Goal: Task Accomplishment & Management: Manage account settings

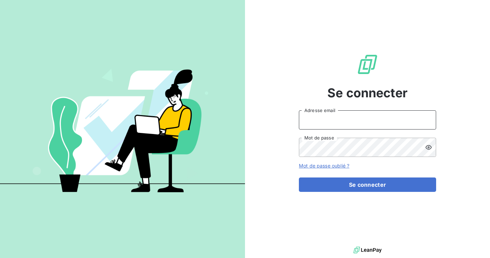
click at [340, 120] on input "Adresse email" at bounding box center [367, 119] width 137 height 19
type input "louise.hager@equilibre-france-ergonomie.fr"
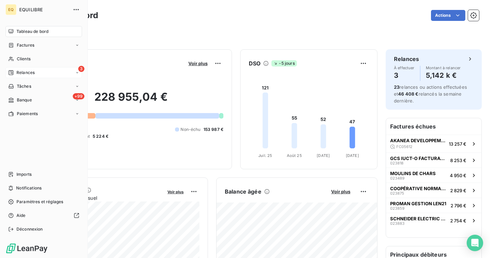
click at [11, 75] on icon at bounding box center [10, 72] width 5 height 5
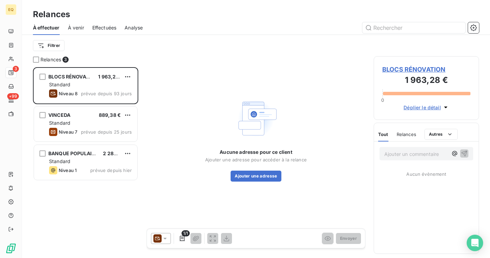
scroll to position [191, 105]
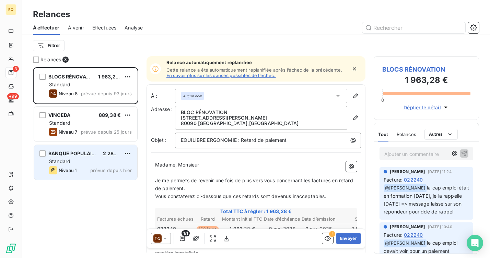
click at [81, 163] on div "Standard" at bounding box center [90, 161] width 83 height 7
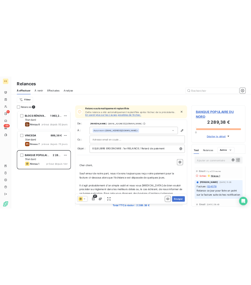
scroll to position [20, 0]
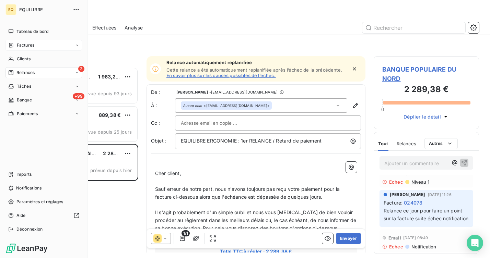
click at [11, 43] on icon at bounding box center [11, 45] width 4 height 4
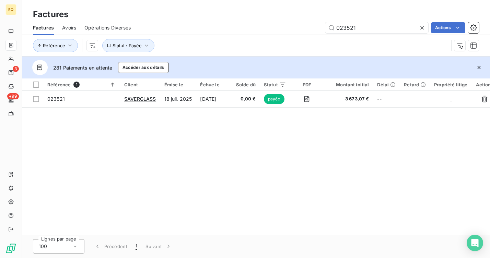
click at [425, 27] on div at bounding box center [423, 27] width 10 height 11
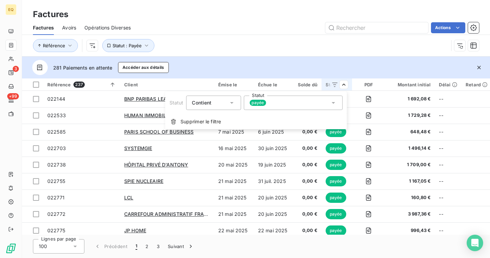
click at [282, 111] on div "Statut Contient is Statut payée" at bounding box center [255, 103] width 181 height 23
click at [278, 107] on div "payée" at bounding box center [292, 103] width 99 height 14
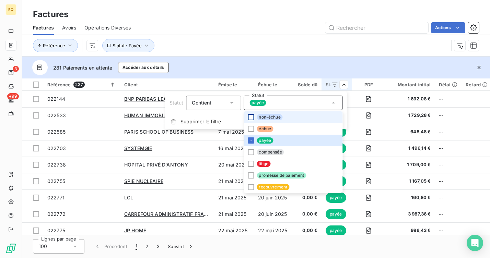
click at [251, 119] on div at bounding box center [251, 117] width 6 height 6
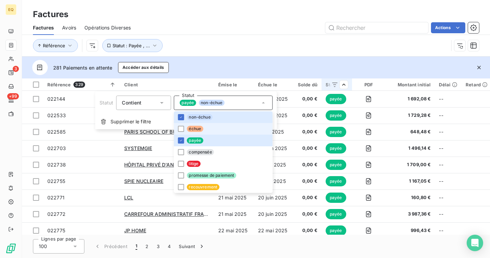
click at [200, 132] on html "EQ 3 +99 Factures Factures Avoirs Opérations Diverses Actions Référence Statut …" at bounding box center [245, 129] width 490 height 258
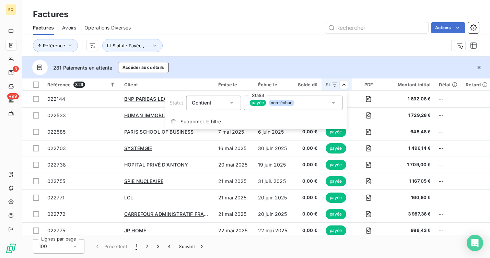
click at [314, 104] on div "payée non-échue" at bounding box center [292, 103] width 99 height 14
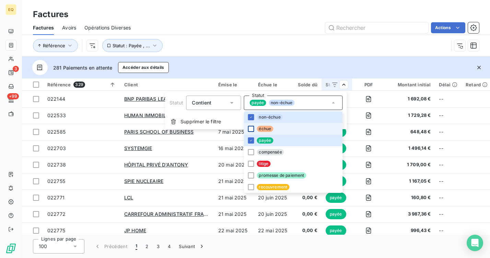
click at [250, 131] on div at bounding box center [251, 129] width 6 height 6
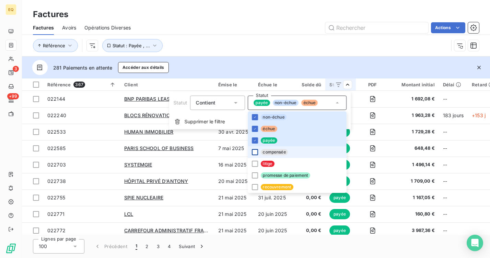
click at [256, 154] on div at bounding box center [255, 152] width 6 height 6
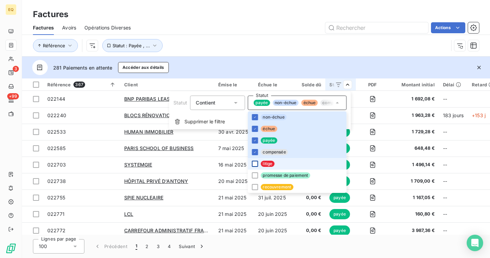
click at [252, 164] on div at bounding box center [255, 164] width 6 height 6
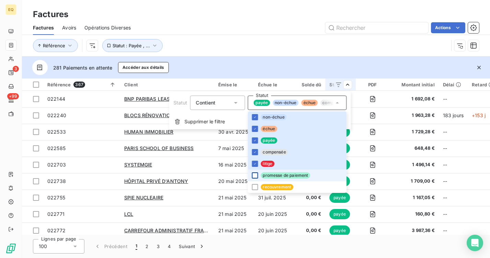
click at [254, 178] on div at bounding box center [255, 175] width 6 height 6
click at [255, 188] on div at bounding box center [255, 187] width 6 height 6
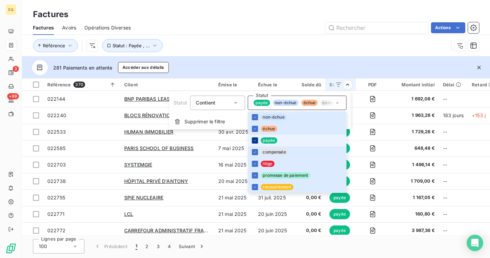
click at [254, 139] on icon at bounding box center [255, 141] width 4 height 4
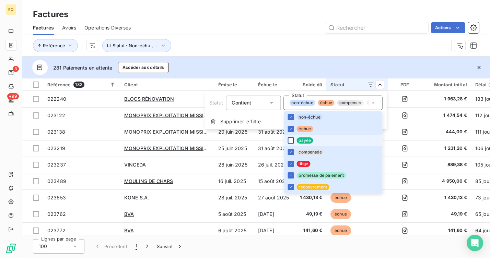
click at [372, 102] on icon at bounding box center [372, 102] width 3 height 1
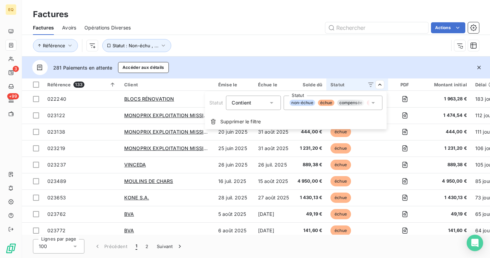
click at [281, 53] on html "EQ 3 +99 Factures Factures Avoirs Opérations Diverses Actions Référence Statut …" at bounding box center [245, 129] width 490 height 258
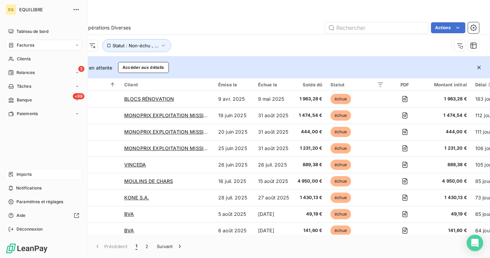
click at [9, 171] on div "Imports" at bounding box center [43, 174] width 76 height 11
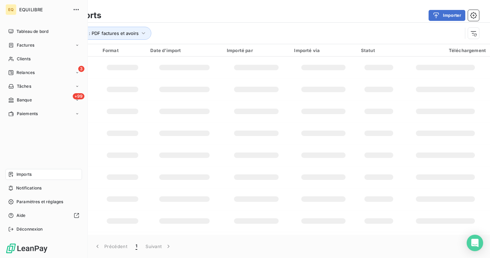
click at [33, 170] on div "Imports" at bounding box center [43, 174] width 76 height 11
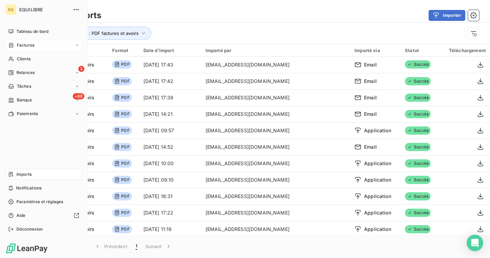
click at [32, 48] on span "Factures" at bounding box center [25, 45] width 17 height 6
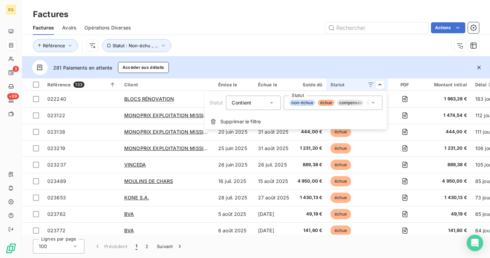
click at [312, 102] on span "non-échue" at bounding box center [302, 103] width 26 height 6
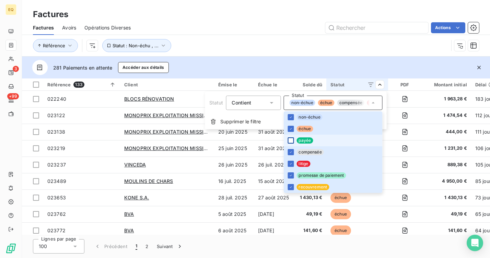
click at [292, 139] on div at bounding box center [290, 140] width 6 height 6
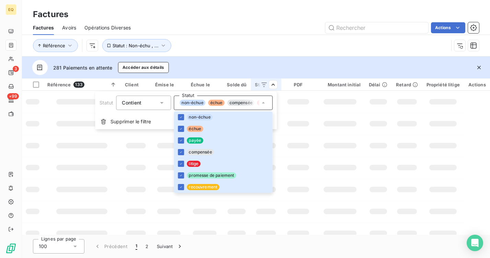
click at [296, 50] on html "EQ 3 +99 Factures Factures Avoirs Opérations Diverses Actions Référence Statut …" at bounding box center [245, 129] width 490 height 258
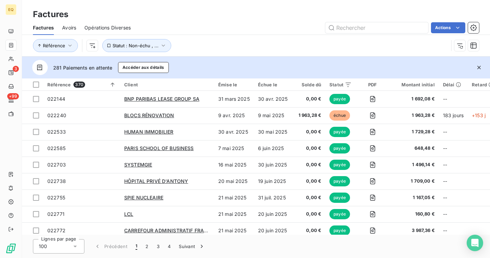
click at [347, 21] on div "Factures Avoirs Opérations Diverses Actions" at bounding box center [256, 28] width 468 height 14
click at [344, 26] on input "text" at bounding box center [376, 27] width 103 height 11
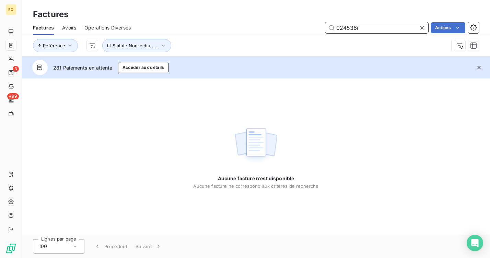
type input "024536"
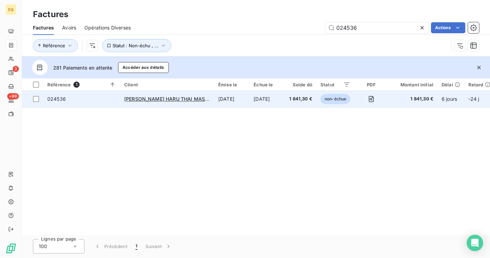
click at [167, 103] on td "SAS CHANG THONG HARU THAI MASSAGE" at bounding box center [167, 99] width 94 height 16
click at [166, 96] on div "SAS CHANG THONG HARU THAI MASSAGE" at bounding box center [167, 99] width 86 height 7
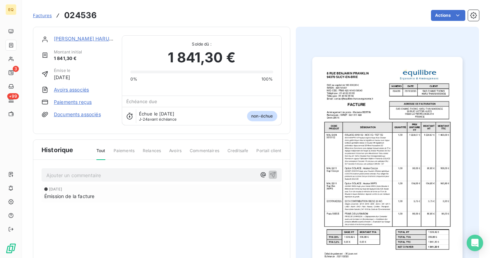
click at [70, 39] on link "SAS CHANG THONG HARU THAI MASSAGE" at bounding box center [101, 39] width 94 height 6
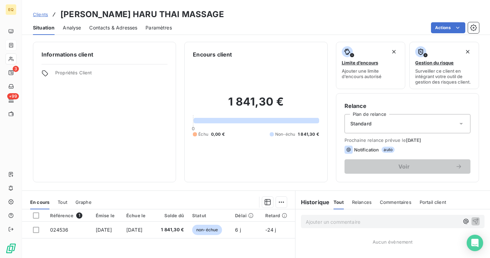
click at [121, 30] on span "Contacts & Adresses" at bounding box center [113, 27] width 48 height 7
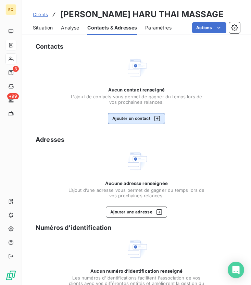
click at [157, 118] on icon "button" at bounding box center [157, 118] width 5 height 5
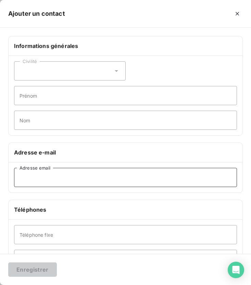
click at [52, 179] on input "Adresse email" at bounding box center [125, 177] width 223 height 19
paste input "contact@haruthaimassage.com"
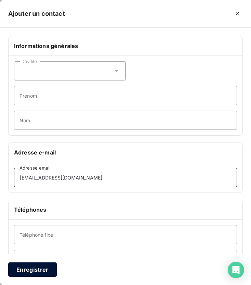
type input "contact@haruthaimassage.com"
click at [26, 258] on button "Enregistrer" at bounding box center [32, 270] width 49 height 14
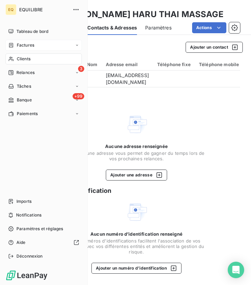
click at [31, 47] on span "Factures" at bounding box center [25, 45] width 17 height 6
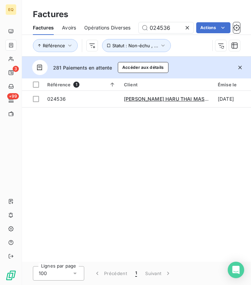
click at [189, 28] on icon at bounding box center [187, 27] width 7 height 7
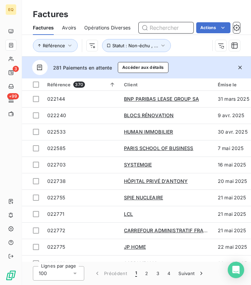
click at [158, 28] on input "text" at bounding box center [166, 27] width 55 height 11
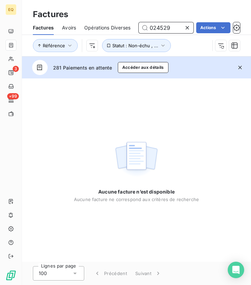
click at [164, 27] on input "024529" at bounding box center [166, 27] width 55 height 11
type input "024519"
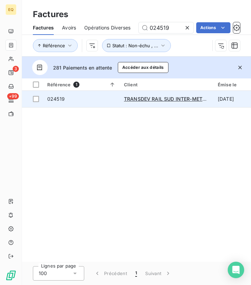
click at [156, 102] on div "TRANSDEV RAIL SUD INTER-METROPOLES" at bounding box center [167, 99] width 86 height 7
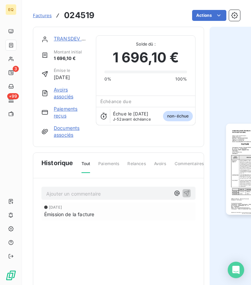
click at [73, 41] on div "TRANSDEV RAIL SUD INTER-METROPOLES" at bounding box center [71, 38] width 34 height 7
click at [71, 40] on link "TRANSDEV RAIL SUD INTER-METROPOLES" at bounding box center [104, 39] width 101 height 6
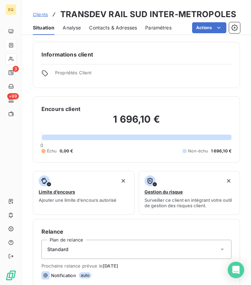
click at [113, 29] on span "Contacts & Adresses" at bounding box center [113, 27] width 48 height 7
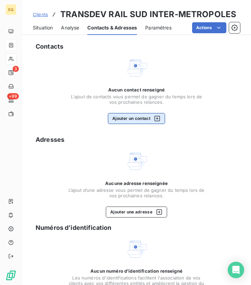
click at [148, 119] on button "Ajouter un contact" at bounding box center [136, 118] width 57 height 11
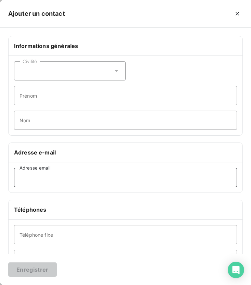
click at [45, 177] on input "Adresse email" at bounding box center [125, 177] width 223 height 19
paste input "efacture-transdev@archives.fr"
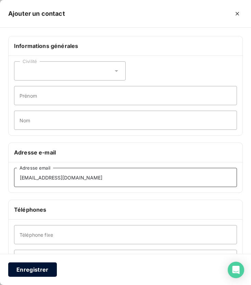
type input "efacture-transdev@archives.fr"
click at [40, 258] on button "Enregistrer" at bounding box center [32, 270] width 49 height 14
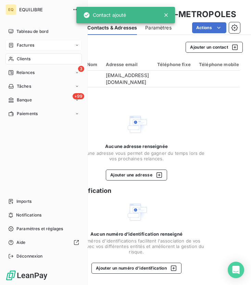
click at [14, 40] on div "Factures" at bounding box center [43, 45] width 76 height 11
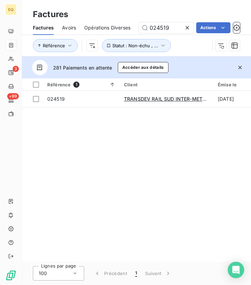
drag, startPoint x: 176, startPoint y: 31, endPoint x: 124, endPoint y: 30, distance: 51.4
click at [124, 30] on div "Factures Avoirs Opérations Diverses 024519 Actions" at bounding box center [136, 28] width 229 height 14
type input "024489"
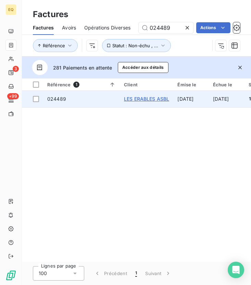
click at [150, 99] on span "LES ERABLES ASBL" at bounding box center [146, 99] width 45 height 6
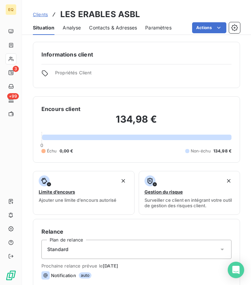
click at [120, 30] on span "Contacts & Adresses" at bounding box center [113, 27] width 48 height 7
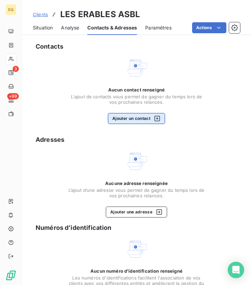
click at [125, 119] on button "Ajouter un contact" at bounding box center [136, 118] width 57 height 11
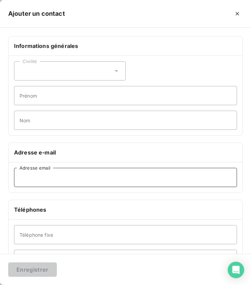
click at [66, 181] on input "Adresse email" at bounding box center [125, 177] width 223 height 19
paste input "ssp@leserables.be"
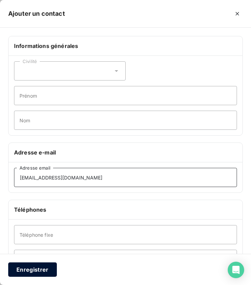
type input "ssp@leserables.be"
click at [34, 258] on button "Enregistrer" at bounding box center [32, 270] width 49 height 14
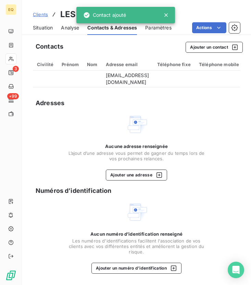
click at [35, 16] on span "Clients" at bounding box center [40, 14] width 15 height 5
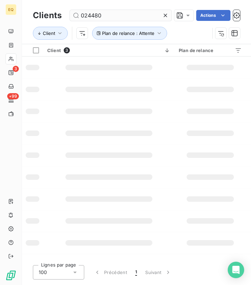
type input "024480"
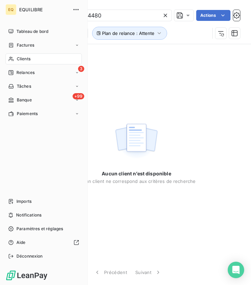
click at [29, 45] on span "Factures" at bounding box center [25, 45] width 17 height 6
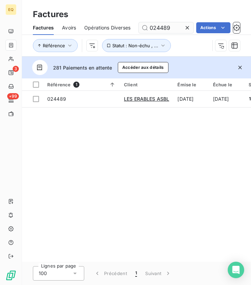
click at [172, 29] on input "024489" at bounding box center [166, 27] width 55 height 11
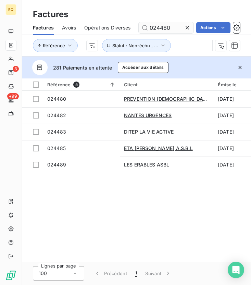
type input "024480"
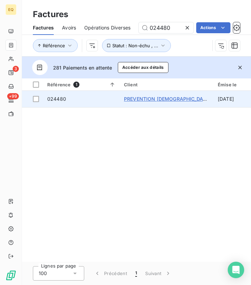
click at [160, 99] on span "PREVENTION [DEMOGRAPHIC_DATA] TRAVAIL" at bounding box center [178, 99] width 109 height 6
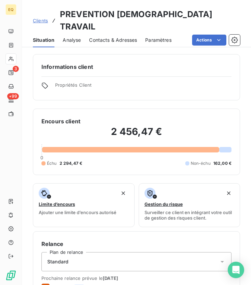
click at [118, 37] on span "Contacts & Adresses" at bounding box center [113, 40] width 48 height 7
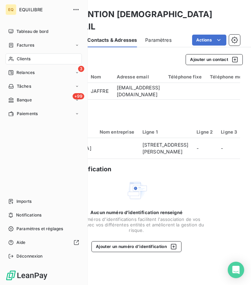
click at [16, 44] on div "Factures" at bounding box center [21, 45] width 26 height 6
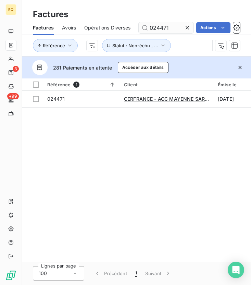
type input "024471"
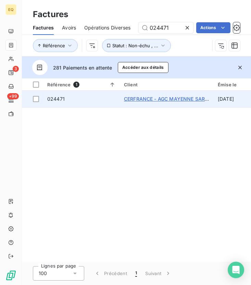
click at [161, 98] on span "CERFRANCE - AGC MAYENNE SARTHE" at bounding box center [169, 99] width 91 height 6
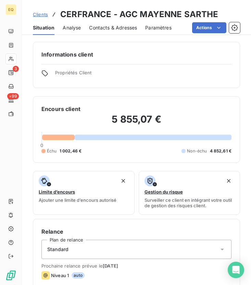
click at [123, 29] on span "Contacts & Adresses" at bounding box center [113, 27] width 48 height 7
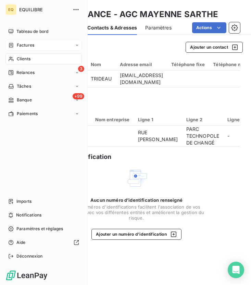
click at [15, 42] on div "Factures" at bounding box center [21, 45] width 26 height 6
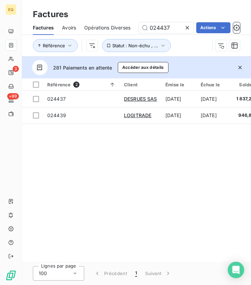
type input "024437"
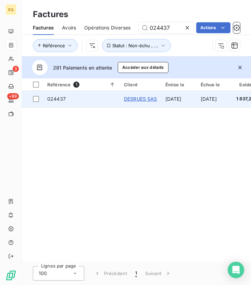
click at [142, 97] on span "DESRUES SAS" at bounding box center [140, 99] width 33 height 6
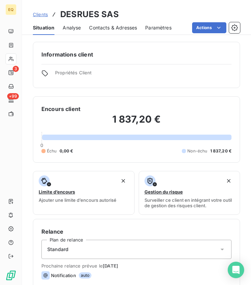
click at [123, 28] on span "Contacts & Adresses" at bounding box center [113, 27] width 48 height 7
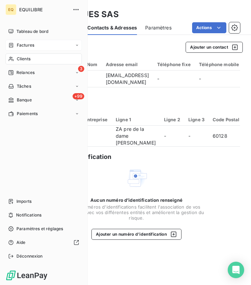
click at [27, 42] on span "Factures" at bounding box center [25, 45] width 17 height 6
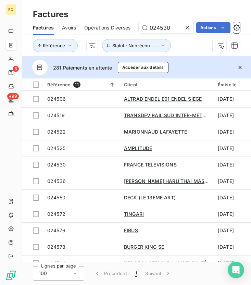
type input "024530"
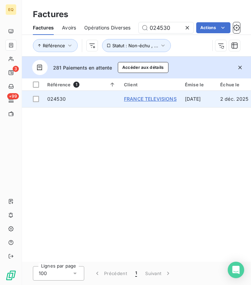
click at [158, 100] on span "FRANCE TELEVISIONS" at bounding box center [150, 99] width 53 height 6
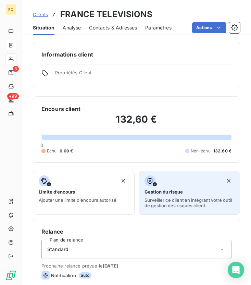
scroll to position [4, 0]
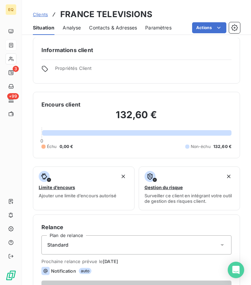
click at [105, 26] on span "Contacts & Adresses" at bounding box center [113, 27] width 48 height 7
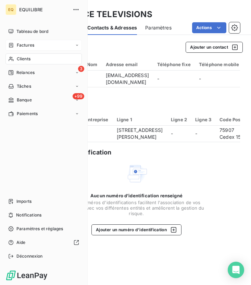
click at [15, 44] on div "Factures" at bounding box center [21, 45] width 26 height 6
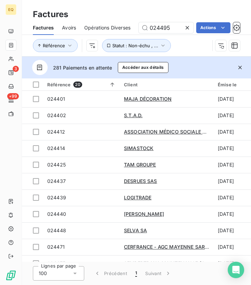
type input "024495"
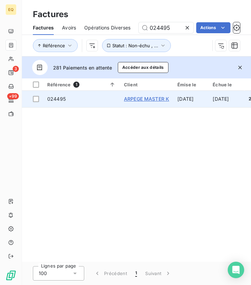
click at [142, 99] on span "ARPEGE MASTER K" at bounding box center [146, 99] width 45 height 6
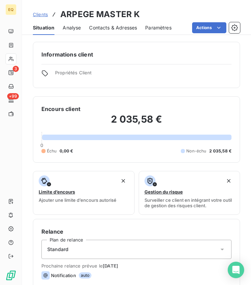
click at [118, 23] on div "Contacts & Adresses" at bounding box center [113, 28] width 48 height 14
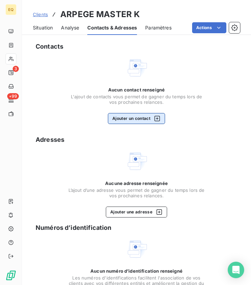
click at [140, 123] on button "Ajouter un contact" at bounding box center [136, 118] width 57 height 11
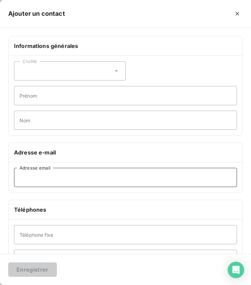
click at [65, 177] on input "Adresse email" at bounding box center [125, 177] width 223 height 19
paste input "denis.ailloud@masterk.com"
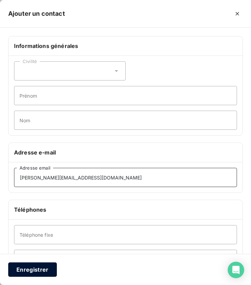
type input "denis.ailloud@masterk.com"
click at [40, 258] on button "Enregistrer" at bounding box center [32, 270] width 49 height 14
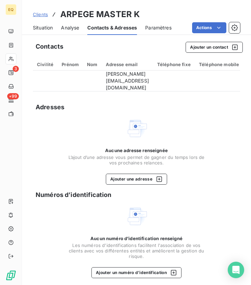
click at [40, 24] on span "Situation" at bounding box center [43, 27] width 20 height 7
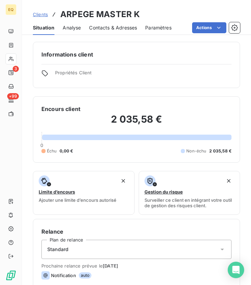
scroll to position [132, 0]
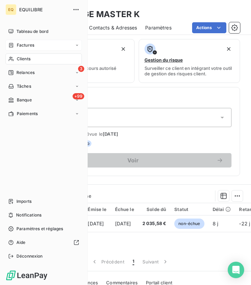
click at [14, 45] on div "Factures" at bounding box center [21, 45] width 26 height 6
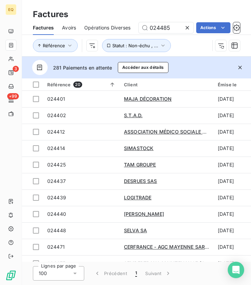
type input "024485"
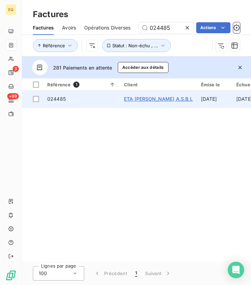
click at [156, 100] on span "ETA [PERSON_NAME] A.S.B.L" at bounding box center [158, 99] width 69 height 6
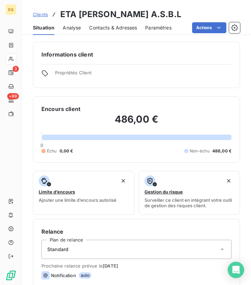
click at [112, 27] on span "Contacts & Adresses" at bounding box center [113, 27] width 48 height 7
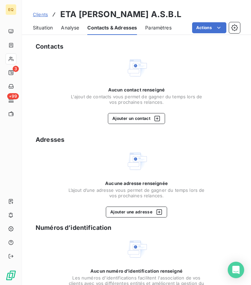
click at [137, 110] on div "Aucun contact renseigné L'ajout de contacts vous permet de gagner du temps lors…" at bounding box center [136, 105] width 137 height 37
click at [137, 116] on button "Ajouter un contact" at bounding box center [136, 118] width 57 height 11
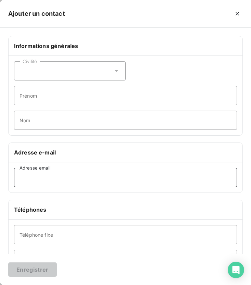
click at [33, 180] on input "Adresse email" at bounding box center [125, 177] width 223 height 19
paste input "projets@jeangielen.be"
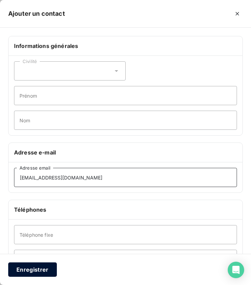
type input "projets@jeangielen.be"
click at [28, 258] on button "Enregistrer" at bounding box center [32, 270] width 49 height 14
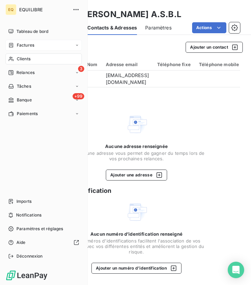
click at [16, 45] on div "Factures" at bounding box center [21, 45] width 26 height 6
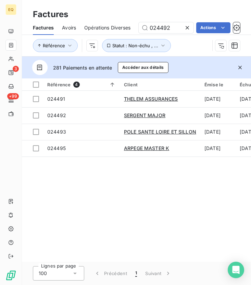
type input "024492"
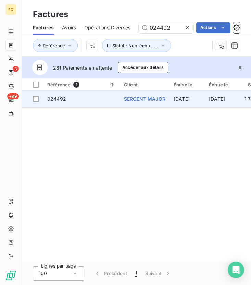
click at [142, 97] on span "SERGENT MAJOR" at bounding box center [144, 99] width 41 height 6
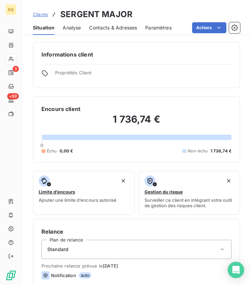
click at [114, 25] on span "Contacts & Adresses" at bounding box center [113, 27] width 48 height 7
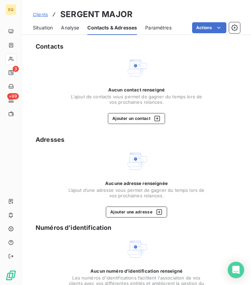
click at [138, 124] on div "Contacts Aucun contact renseigné L'ajout de contacts vous permet de gagner du t…" at bounding box center [136, 180] width 229 height 284
click at [143, 118] on button "Ajouter un contact" at bounding box center [136, 118] width 57 height 11
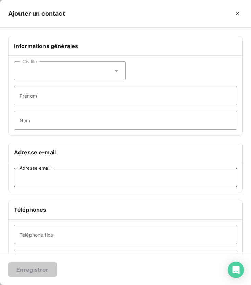
click at [103, 179] on input "Adresse email" at bounding box center [125, 177] width 223 height 19
paste input "cribier@sergent-major.com"
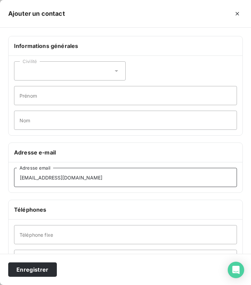
type input "cribier@sergent-major.com"
click at [71, 258] on div "Enregistrer" at bounding box center [125, 269] width 251 height 31
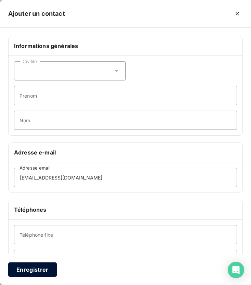
click at [40, 258] on button "Enregistrer" at bounding box center [32, 270] width 49 height 14
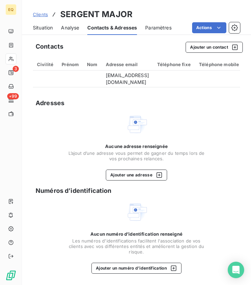
click at [41, 26] on span "Situation" at bounding box center [43, 27] width 20 height 7
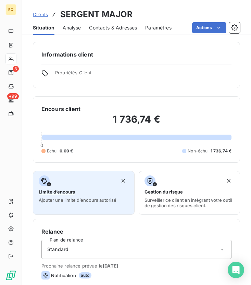
scroll to position [203, 0]
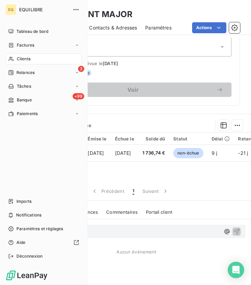
click at [0, 45] on div "EQ EQUILIBRE Tableau de bord Factures Clients 3 Relances Tâches +99 Banque Paie…" at bounding box center [44, 142] width 88 height 285
click at [23, 45] on span "Factures" at bounding box center [25, 45] width 17 height 6
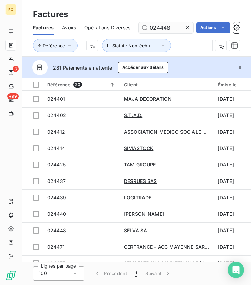
type input "024448"
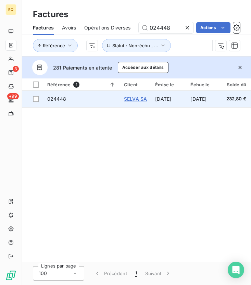
click at [143, 96] on span "SELVA SA" at bounding box center [135, 99] width 23 height 6
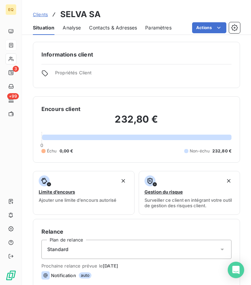
click at [112, 25] on span "Contacts & Adresses" at bounding box center [113, 27] width 48 height 7
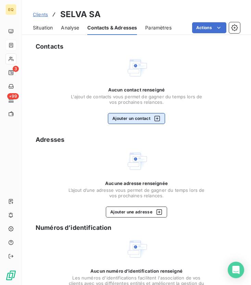
click at [137, 123] on button "Ajouter un contact" at bounding box center [136, 118] width 57 height 11
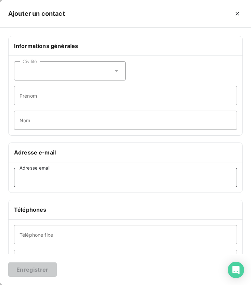
click at [61, 181] on input "Adresse email" at bounding box center [125, 177] width 223 height 19
paste input "emilie.sorin@selva.fr"
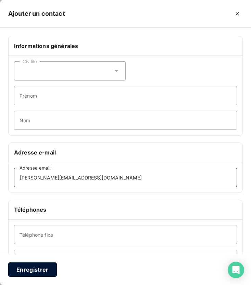
type input "emilie.sorin@selva.fr"
click at [42, 258] on button "Enregistrer" at bounding box center [32, 270] width 49 height 14
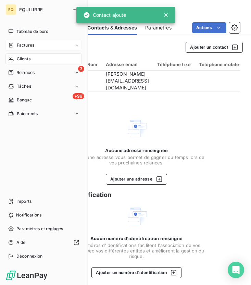
click at [15, 46] on div "Factures" at bounding box center [21, 45] width 26 height 6
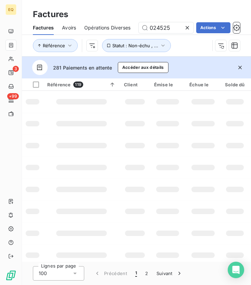
type input "024525"
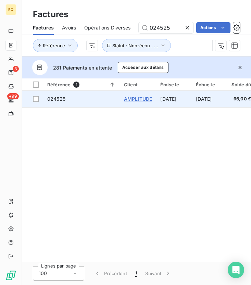
click at [140, 98] on span "AMPLITUDE" at bounding box center [138, 99] width 28 height 6
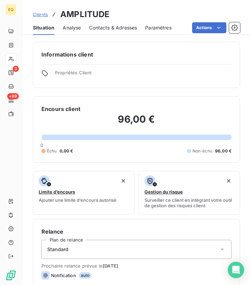
click at [119, 29] on span "Contacts & Adresses" at bounding box center [113, 27] width 48 height 7
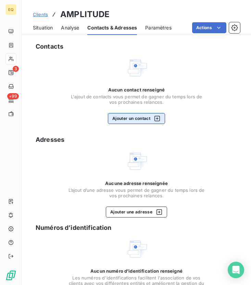
click at [121, 119] on button "Ajouter un contact" at bounding box center [136, 118] width 57 height 11
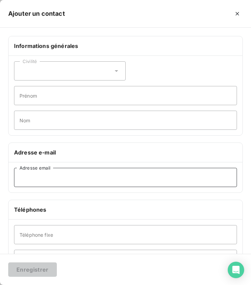
click at [70, 180] on input "Adresse email" at bounding box center [125, 177] width 223 height 19
paste input "justine.albert@amplitude-ortho.com"
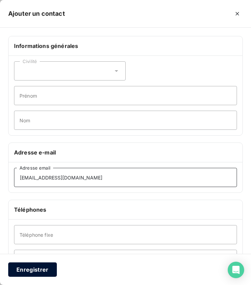
type input "justine.albert@amplitude-ortho.com"
click at [40, 258] on button "Enregistrer" at bounding box center [32, 270] width 49 height 14
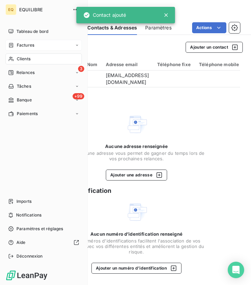
click at [16, 46] on div "Factures" at bounding box center [21, 45] width 26 height 6
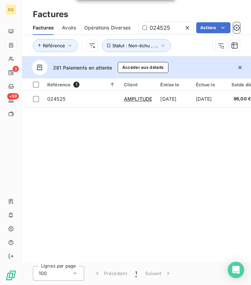
click at [174, 33] on div "Factures Avoirs Opérations Diverses 024525 Actions" at bounding box center [136, 28] width 229 height 14
click at [175, 28] on input "024525" at bounding box center [166, 27] width 55 height 11
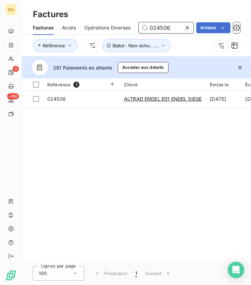
type input "024506"
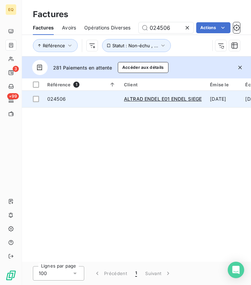
click at [153, 95] on td "ALTRAD ENDEL E01 ENDEL SIEGE" at bounding box center [163, 99] width 86 height 16
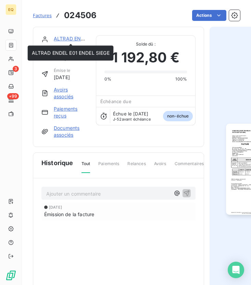
click at [64, 37] on link "ALTRAD ENDEL E01 ENDEL SIEGE" at bounding box center [93, 39] width 78 height 6
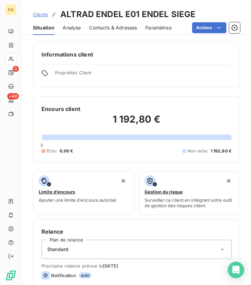
click at [116, 29] on span "Contacts & Adresses" at bounding box center [113, 27] width 48 height 7
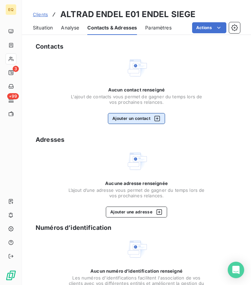
click at [129, 120] on button "Ajouter un contact" at bounding box center [136, 118] width 57 height 11
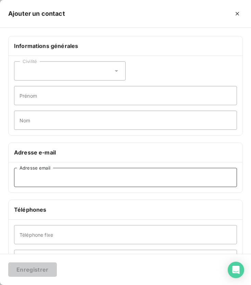
click at [79, 179] on input "Adresse email" at bounding box center [125, 177] width 223 height 19
paste input "factures.fournisseurs@altradendel.com"
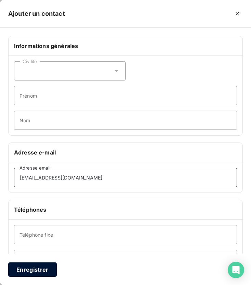
type input "factures.fournisseurs@altradendel.com"
click at [37, 258] on button "Enregistrer" at bounding box center [32, 270] width 49 height 14
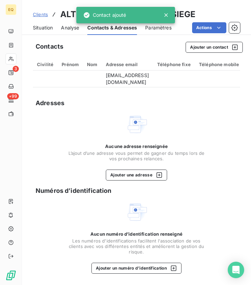
click at [40, 13] on span "Clients" at bounding box center [40, 14] width 15 height 5
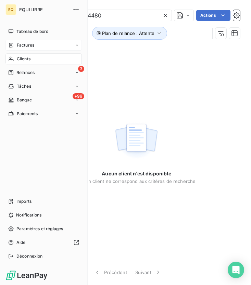
click at [21, 47] on span "Factures" at bounding box center [25, 45] width 17 height 6
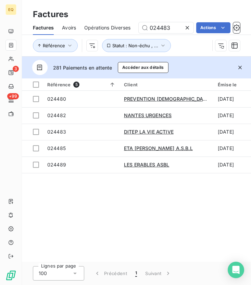
type input "024483"
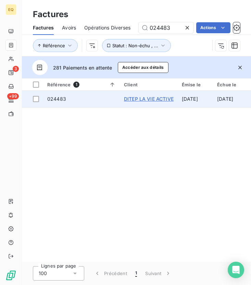
click at [159, 96] on span "DITEP LA VIE ACTIVE" at bounding box center [149, 99] width 50 height 6
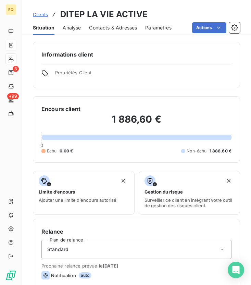
click at [116, 27] on span "Contacts & Adresses" at bounding box center [113, 27] width 48 height 7
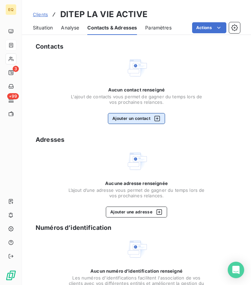
click at [124, 116] on button "Ajouter un contact" at bounding box center [136, 118] width 57 height 11
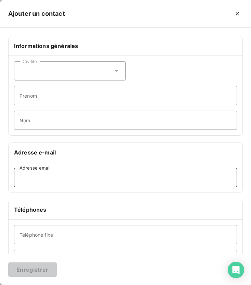
click at [58, 179] on input "Adresse email" at bounding box center [125, 177] width 223 height 19
paste input "vcuvillier@vieactive.asso.fr"
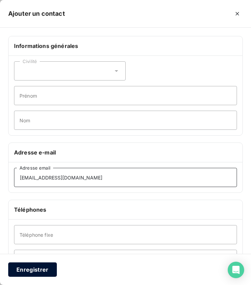
type input "vcuvillier@vieactive.asso.fr"
click at [36, 258] on button "Enregistrer" at bounding box center [32, 270] width 49 height 14
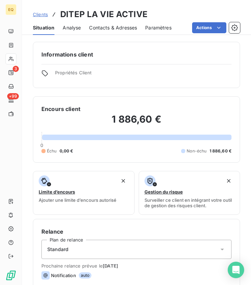
click at [112, 25] on span "Contacts & Adresses" at bounding box center [113, 27] width 48 height 7
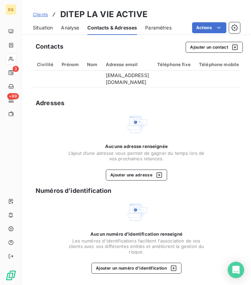
click at [39, 29] on span "Situation" at bounding box center [43, 27] width 20 height 7
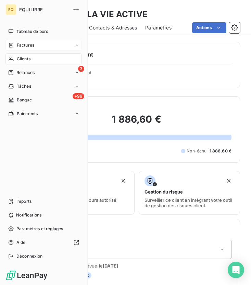
click at [9, 44] on icon at bounding box center [11, 45] width 6 height 5
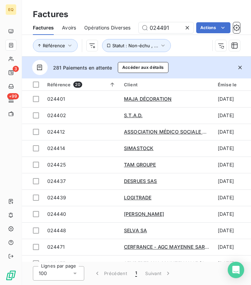
type input "024491"
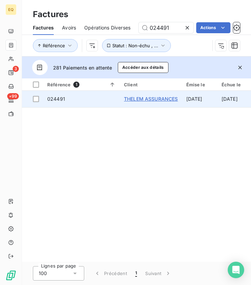
click at [159, 97] on span "THELEM ASSURANCES" at bounding box center [151, 99] width 54 height 6
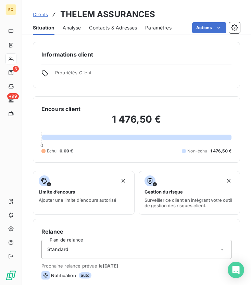
click at [110, 28] on span "Contacts & Adresses" at bounding box center [113, 27] width 48 height 7
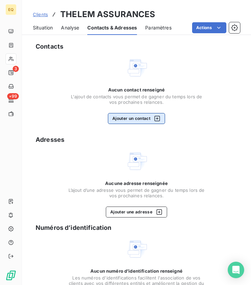
click at [123, 121] on button "Ajouter un contact" at bounding box center [136, 118] width 57 height 11
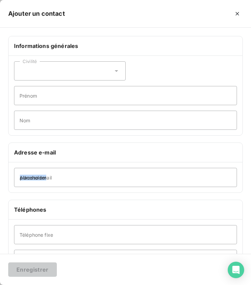
click at [61, 185] on div "Adresse email" at bounding box center [126, 178] width 234 height 30
click at [63, 175] on input "Adresse email" at bounding box center [125, 177] width 223 height 19
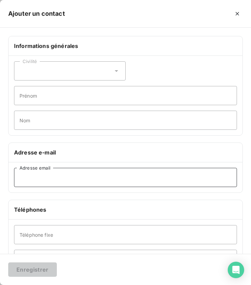
paste input "factures.comptabilite@thelem-assurances.fr"
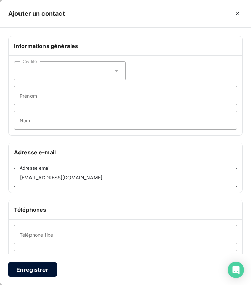
type input "factures.comptabilite@thelem-assurances.fr"
click at [24, 266] on button "Enregistrer" at bounding box center [32, 270] width 49 height 14
click at [134, 176] on input "factures.comptabilite@thelem-assurances.fr" at bounding box center [125, 177] width 223 height 19
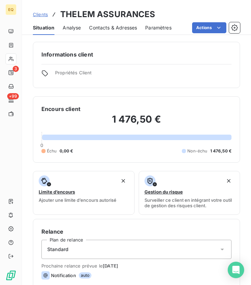
click at [99, 27] on span "Contacts & Adresses" at bounding box center [113, 27] width 48 height 7
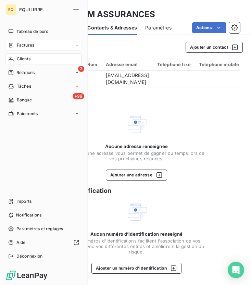
click at [10, 45] on icon at bounding box center [11, 45] width 6 height 5
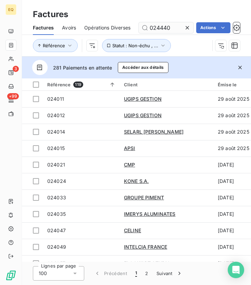
type input "024440"
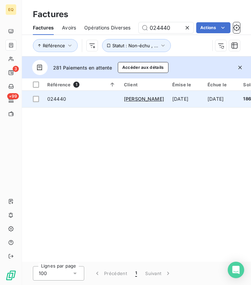
click at [131, 105] on td "[PERSON_NAME]" at bounding box center [144, 99] width 48 height 16
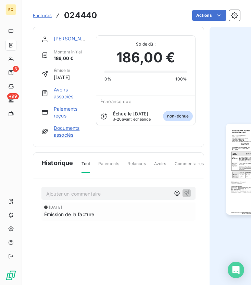
click at [63, 38] on link "[PERSON_NAME]" at bounding box center [74, 39] width 40 height 6
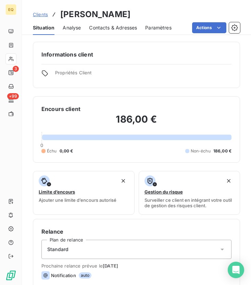
click at [96, 32] on div "Contacts & Adresses" at bounding box center [113, 28] width 48 height 14
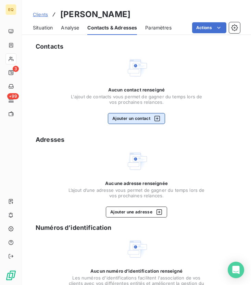
click at [132, 119] on button "Ajouter un contact" at bounding box center [136, 118] width 57 height 11
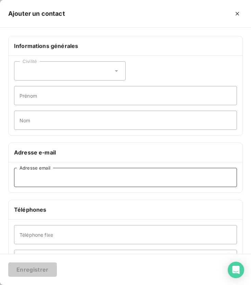
click at [62, 173] on input "Adresse email" at bounding box center [125, 177] width 223 height 19
paste input "caroline.aumailley@agri-avenir.com"
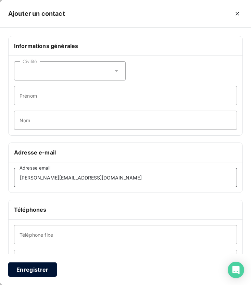
type input "caroline.aumailley@agri-avenir.com"
click at [42, 270] on button "Enregistrer" at bounding box center [32, 270] width 49 height 14
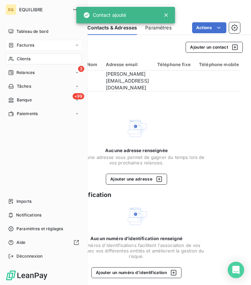
click at [13, 45] on icon at bounding box center [11, 45] width 6 height 5
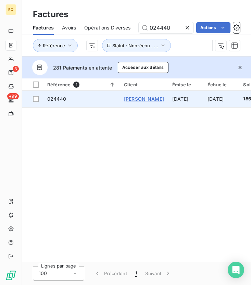
click at [132, 98] on span "[PERSON_NAME]" at bounding box center [144, 99] width 40 height 6
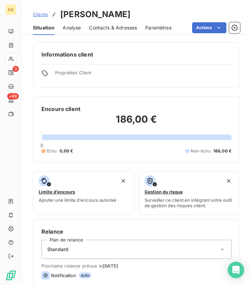
click at [102, 30] on span "Contacts & Adresses" at bounding box center [113, 27] width 48 height 7
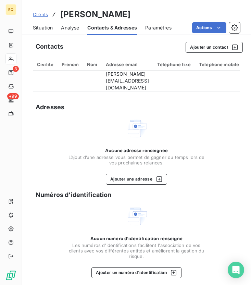
click at [40, 28] on span "Situation" at bounding box center [43, 27] width 20 height 7
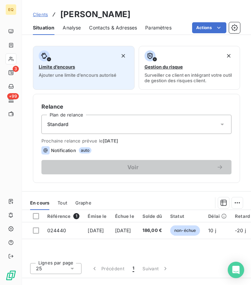
scroll to position [203, 0]
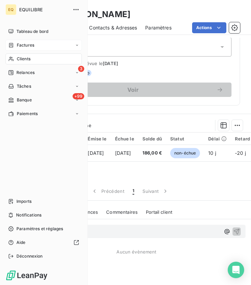
click at [15, 45] on div "Factures" at bounding box center [21, 45] width 26 height 6
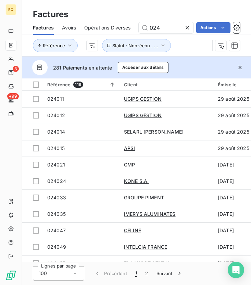
click at [110, 10] on div "Factures" at bounding box center [136, 14] width 229 height 12
click at [169, 29] on input "024" at bounding box center [166, 27] width 55 height 11
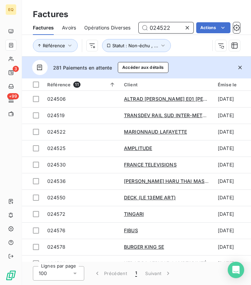
type input "024522"
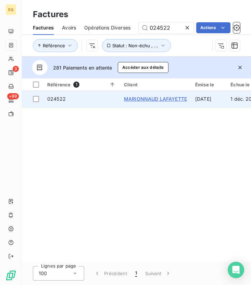
click at [168, 97] on span "MARIONNAUD LAFAYETTE" at bounding box center [155, 99] width 63 height 6
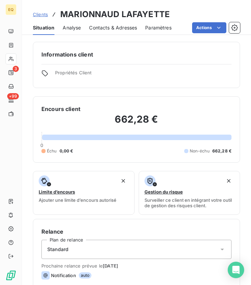
click at [116, 27] on span "Contacts & Adresses" at bounding box center [113, 27] width 48 height 7
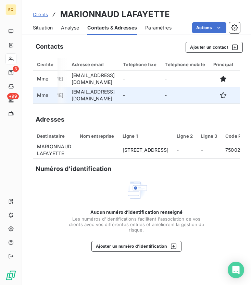
scroll to position [0, 62]
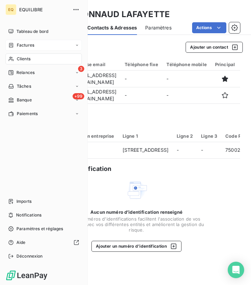
click at [8, 43] on icon at bounding box center [11, 45] width 6 height 5
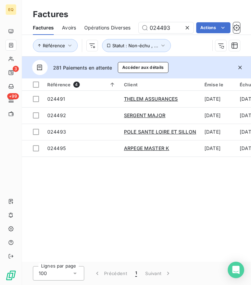
type input "024493"
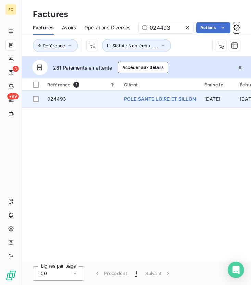
click at [146, 98] on span "POLE SANTE LOIRE ET SILLON" at bounding box center [160, 99] width 72 height 6
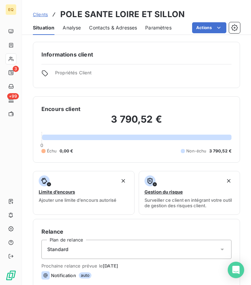
click at [116, 25] on span "Contacts & Adresses" at bounding box center [113, 27] width 48 height 7
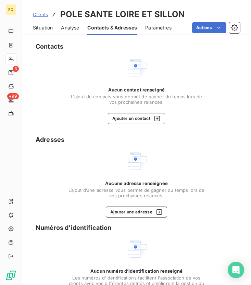
click at [135, 125] on div "Contacts Aucun contact renseigné L'ajout de contacts vous permet de gagner du t…" at bounding box center [136, 180] width 229 height 284
click at [136, 113] on button "Ajouter un contact" at bounding box center [136, 118] width 57 height 11
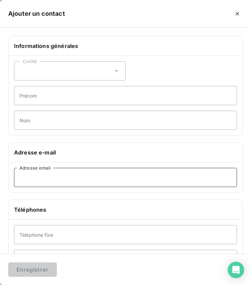
click at [40, 179] on input "Adresse email" at bounding box center [125, 177] width 223 height 19
paste input "steph.dorner@orange.fr"
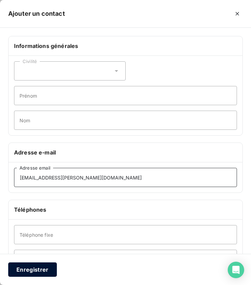
type input "steph.dorner@orange.fr"
click at [43, 275] on button "Enregistrer" at bounding box center [32, 270] width 49 height 14
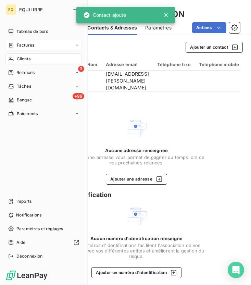
click at [12, 45] on icon at bounding box center [11, 45] width 4 height 4
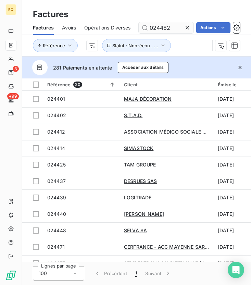
type input "024482"
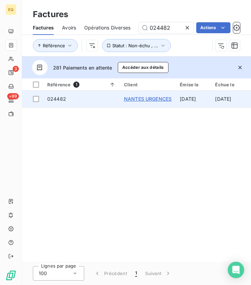
click at [144, 97] on span "NANTES URGENCES" at bounding box center [148, 99] width 48 height 6
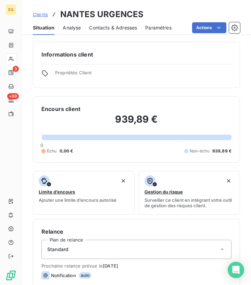
click at [112, 26] on span "Contacts & Adresses" at bounding box center [113, 27] width 48 height 7
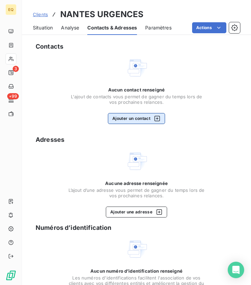
click at [126, 119] on button "Ajouter un contact" at bounding box center [136, 118] width 57 height 11
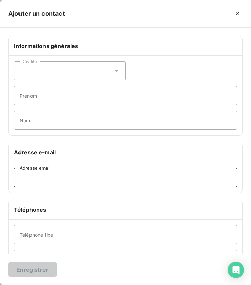
click at [53, 176] on input "Adresse email" at bounding box center [125, 177] width 223 height 19
paste input "germain@sansoucy.fr"
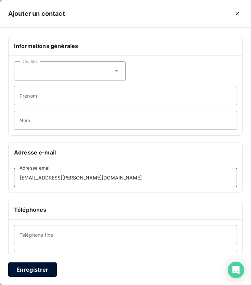
type input "germain@sansoucy.fr"
click at [34, 266] on button "Enregistrer" at bounding box center [32, 270] width 49 height 14
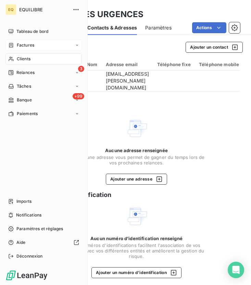
click at [21, 41] on div "Factures" at bounding box center [43, 45] width 76 height 11
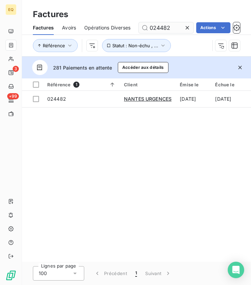
click at [172, 28] on input "024482" at bounding box center [166, 27] width 55 height 11
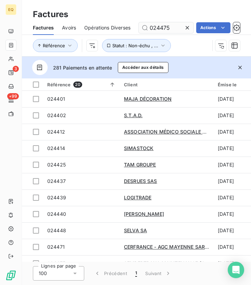
type input "024475"
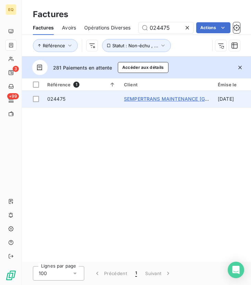
click at [161, 97] on span "SEMPERTRANS MAINTENANCE [GEOGRAPHIC_DATA]" at bounding box center [186, 99] width 125 height 6
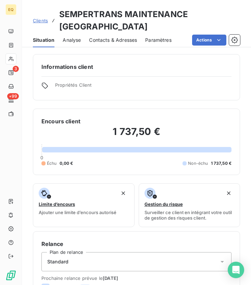
scroll to position [106, 0]
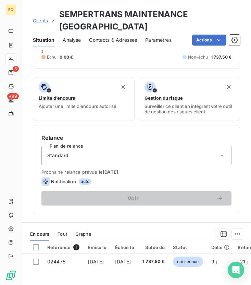
click at [98, 41] on span "Contacts & Adresses" at bounding box center [113, 40] width 48 height 7
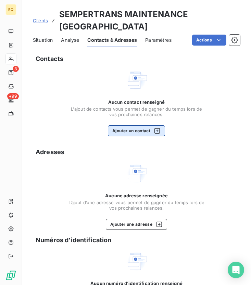
click at [130, 130] on button "Ajouter un contact" at bounding box center [136, 130] width 57 height 11
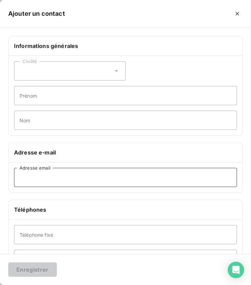
click at [52, 176] on input "Adresse email" at bounding box center [125, 177] width 223 height 19
paste input "[PERSON_NAME][EMAIL_ADDRESS][DOMAIN_NAME]"
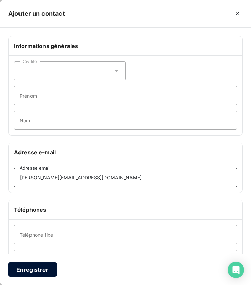
type input "[PERSON_NAME][EMAIL_ADDRESS][DOMAIN_NAME]"
click at [32, 270] on button "Enregistrer" at bounding box center [32, 270] width 49 height 14
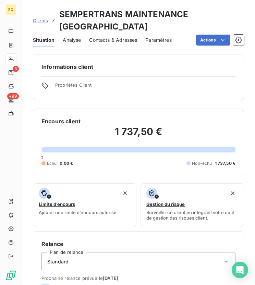
click at [103, 35] on div "Contacts & Adresses" at bounding box center [113, 40] width 48 height 14
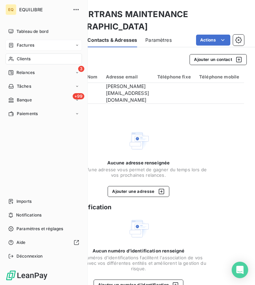
click at [15, 42] on div "Factures" at bounding box center [21, 45] width 26 height 6
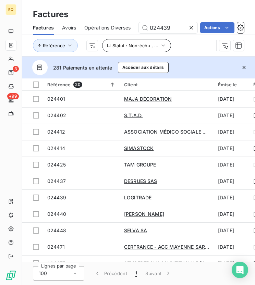
type input "024439"
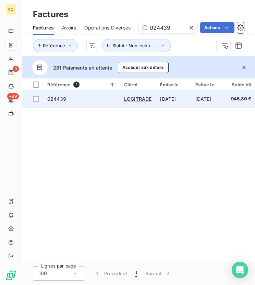
click at [134, 102] on div "LOGITRADE" at bounding box center [137, 99] width 27 height 7
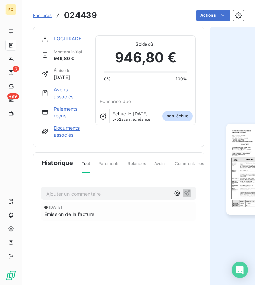
click at [72, 39] on link "LOGITRADE" at bounding box center [67, 39] width 27 height 6
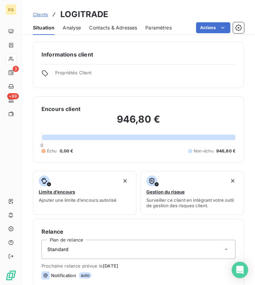
click at [118, 23] on div "Contacts & Adresses" at bounding box center [113, 28] width 48 height 14
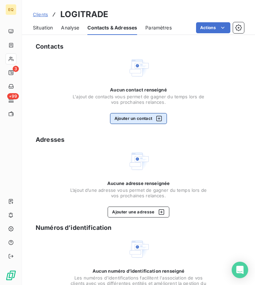
click at [131, 121] on button "Ajouter un contact" at bounding box center [138, 118] width 57 height 11
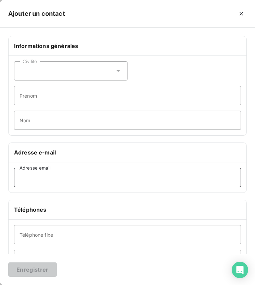
click at [80, 182] on input "Adresse email" at bounding box center [127, 177] width 227 height 19
paste input "[EMAIL_ADDRESS][DOMAIN_NAME]"
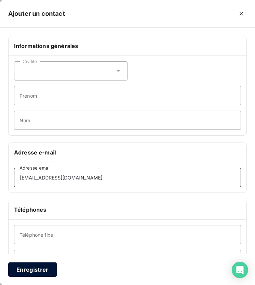
type input "[EMAIL_ADDRESS][DOMAIN_NAME]"
click at [37, 270] on button "Enregistrer" at bounding box center [32, 270] width 49 height 14
